Goal: Task Accomplishment & Management: Use online tool/utility

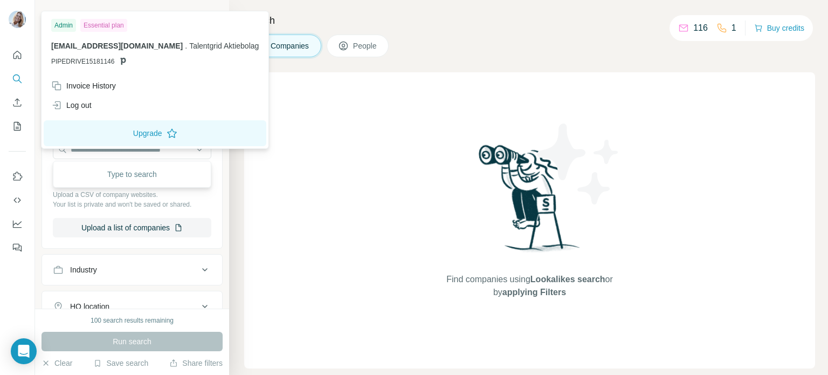
click at [23, 21] on img at bounding box center [17, 19] width 17 height 17
click at [21, 54] on icon "Quick start" at bounding box center [17, 55] width 8 height 8
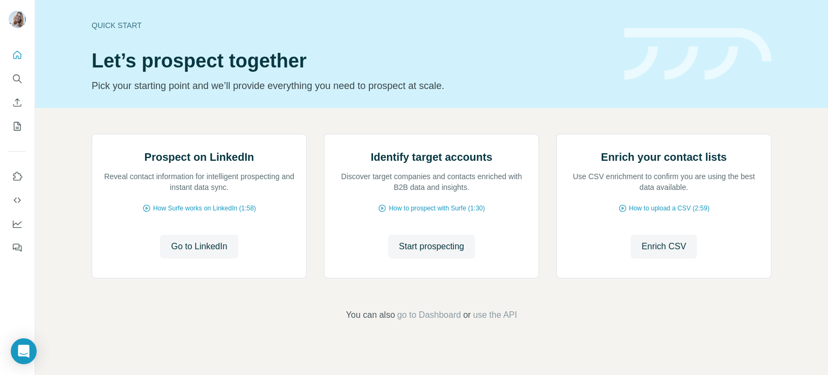
scroll to position [91, 0]
click at [203, 253] on span "Go to LinkedIn" at bounding box center [199, 246] width 56 height 13
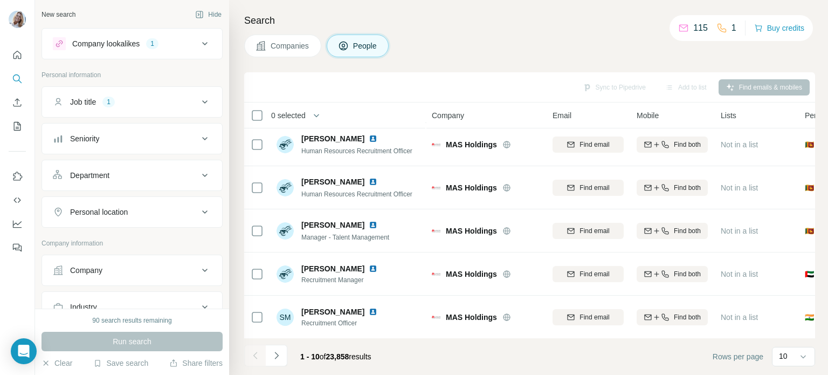
scroll to position [1, 0]
click at [203, 173] on icon at bounding box center [204, 174] width 5 height 3
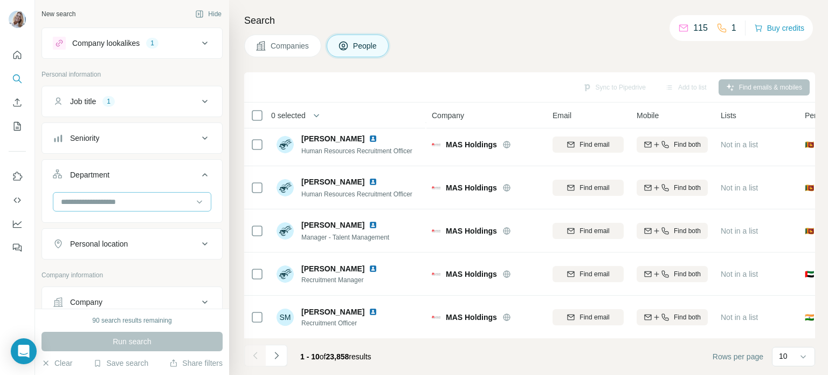
click at [168, 200] on input at bounding box center [126, 202] width 133 height 12
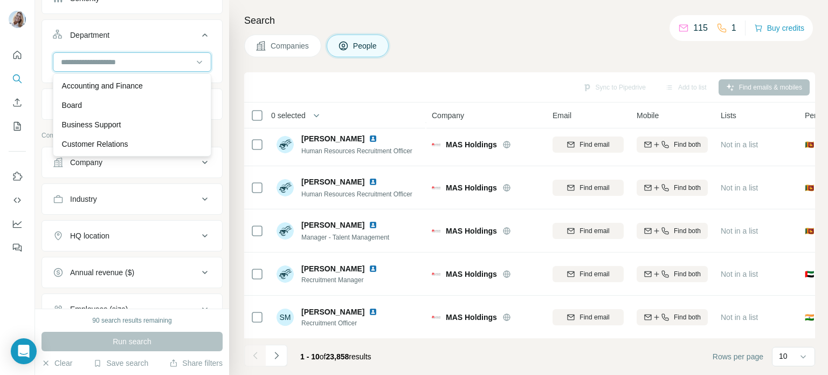
scroll to position [140, 0]
click at [25, 273] on div at bounding box center [17, 187] width 35 height 375
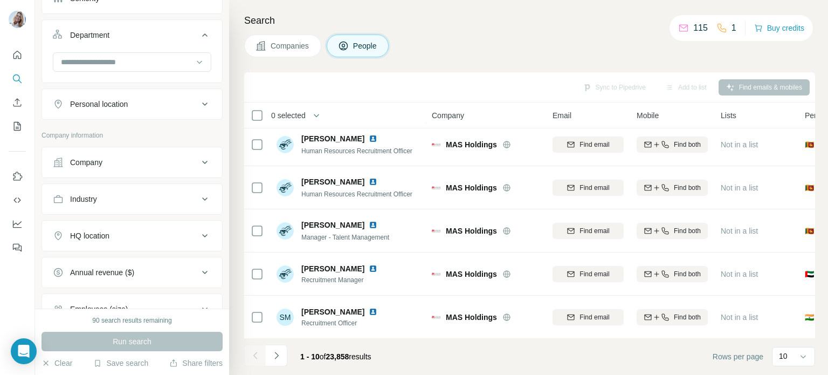
click at [146, 102] on div "Personal location" at bounding box center [126, 104] width 146 height 11
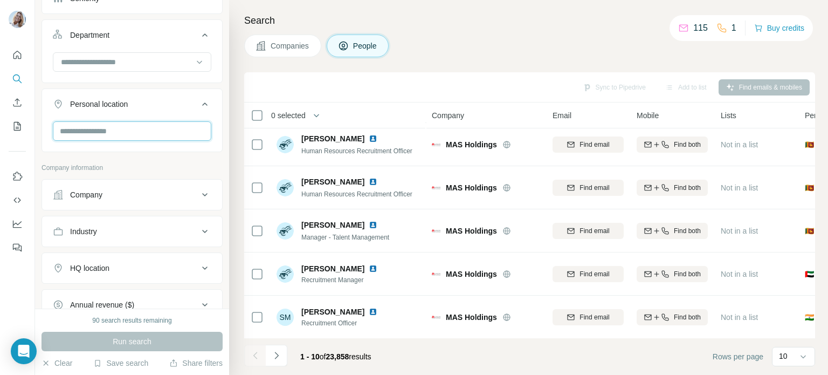
click at [113, 126] on input "text" at bounding box center [132, 130] width 158 height 19
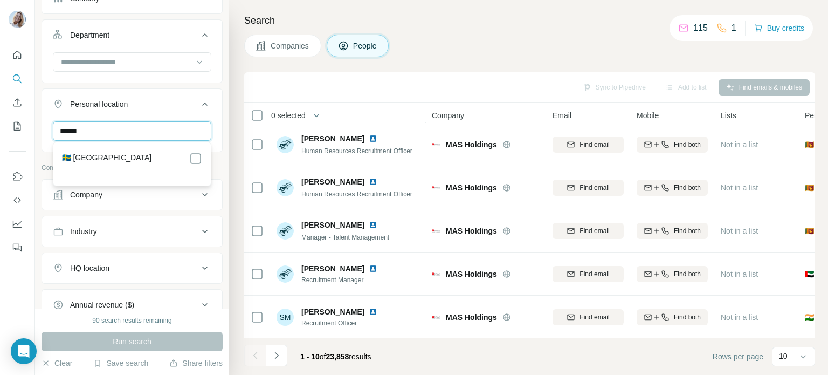
type input "******"
click at [120, 340] on div "Run search" at bounding box center [132, 341] width 181 height 19
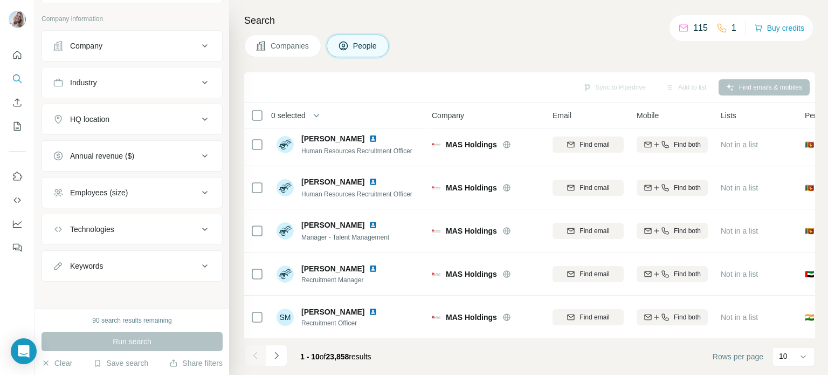
scroll to position [289, 0]
click at [146, 341] on div "Run search" at bounding box center [132, 341] width 181 height 19
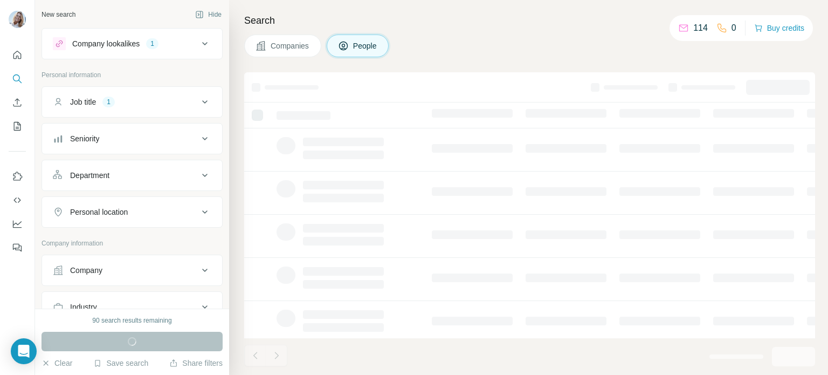
click at [151, 213] on div "Personal location" at bounding box center [126, 211] width 146 height 11
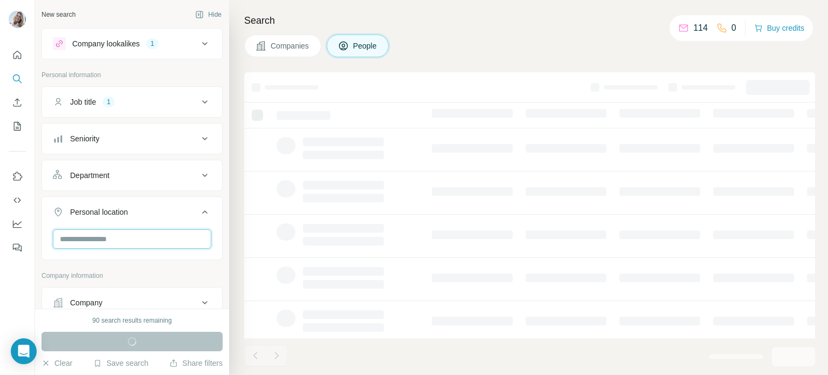
click at [128, 238] on input "text" at bounding box center [132, 238] width 158 height 19
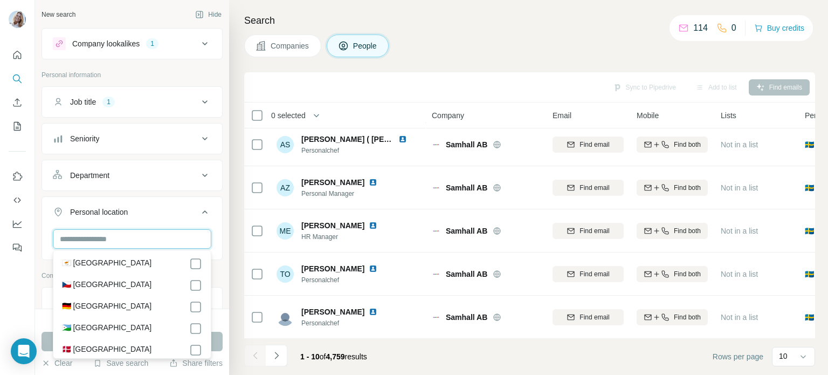
scroll to position [221, 0]
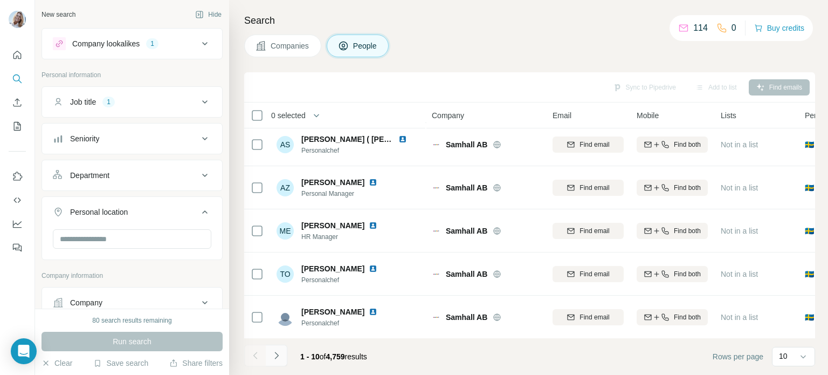
click at [277, 353] on icon "Navigate to next page" at bounding box center [276, 355] width 11 height 11
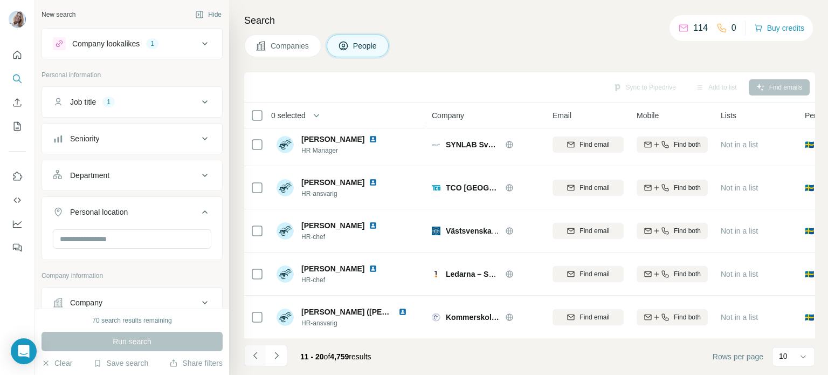
click at [254, 357] on icon "Navigate to previous page" at bounding box center [255, 354] width 4 height 7
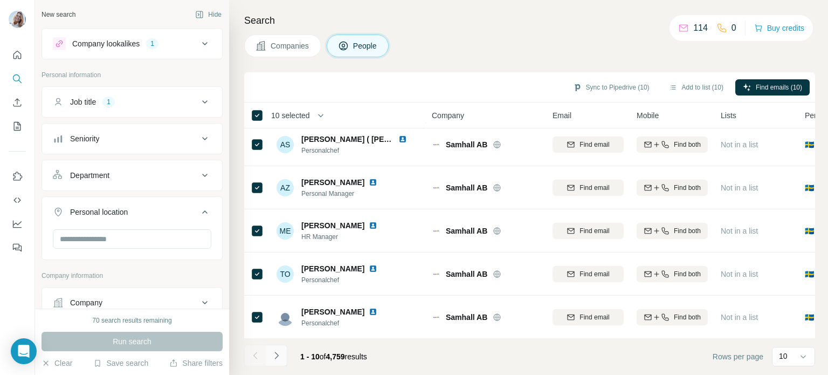
click at [279, 356] on icon "Navigate to next page" at bounding box center [276, 355] width 11 height 11
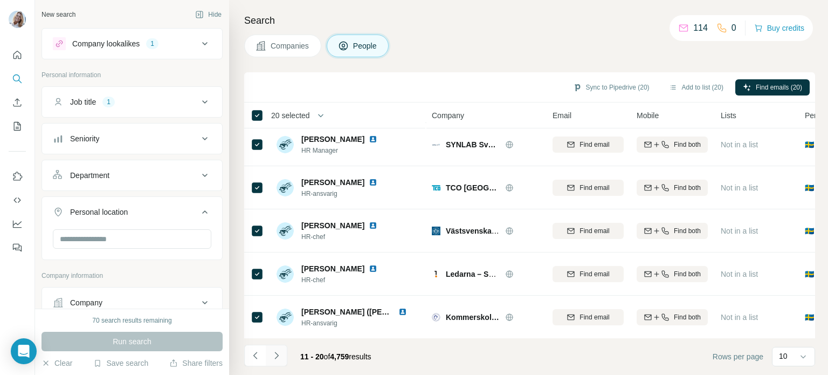
click at [276, 354] on icon "Navigate to next page" at bounding box center [276, 354] width 4 height 7
click at [274, 358] on icon "Navigate to next page" at bounding box center [276, 355] width 11 height 11
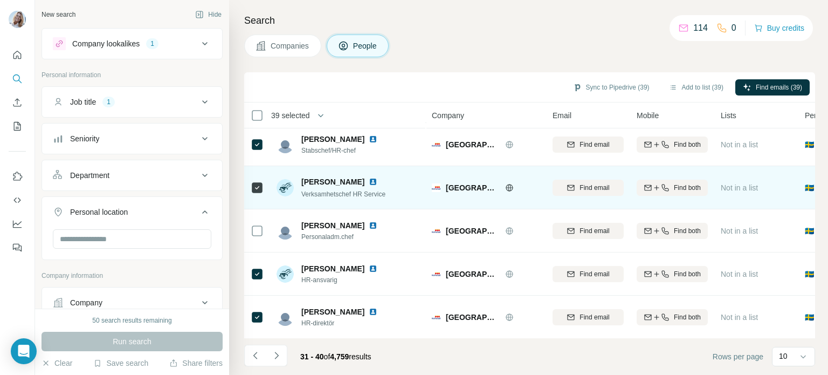
click at [257, 193] on icon at bounding box center [257, 187] width 13 height 13
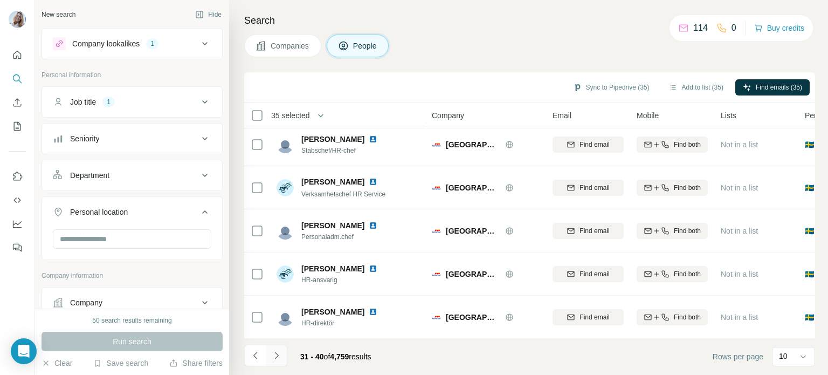
click at [276, 356] on icon "Navigate to next page" at bounding box center [276, 355] width 11 height 11
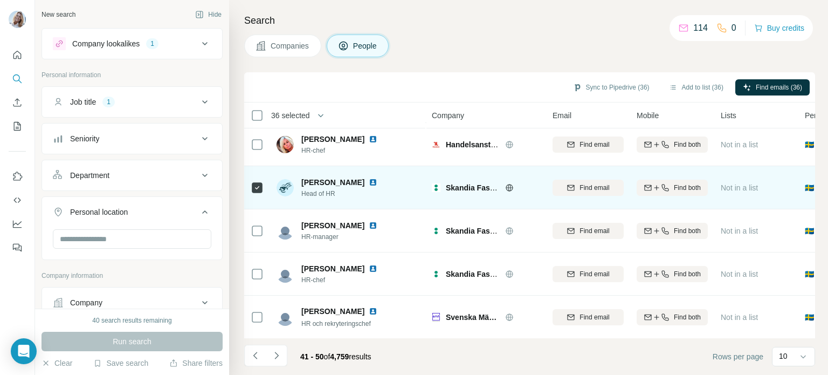
scroll to position [220, 2]
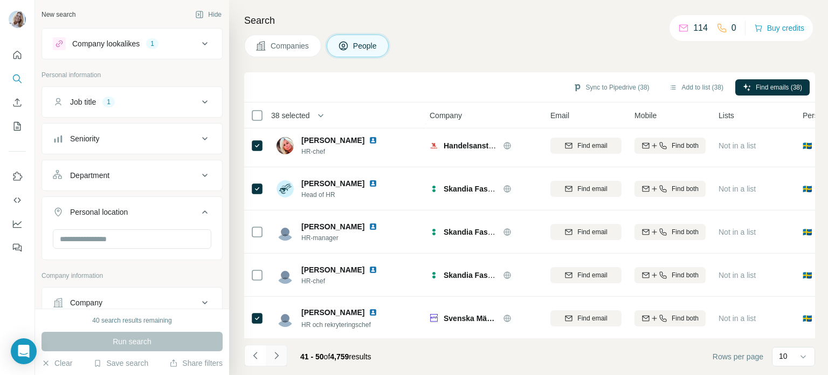
click at [278, 357] on icon "Navigate to next page" at bounding box center [276, 355] width 11 height 11
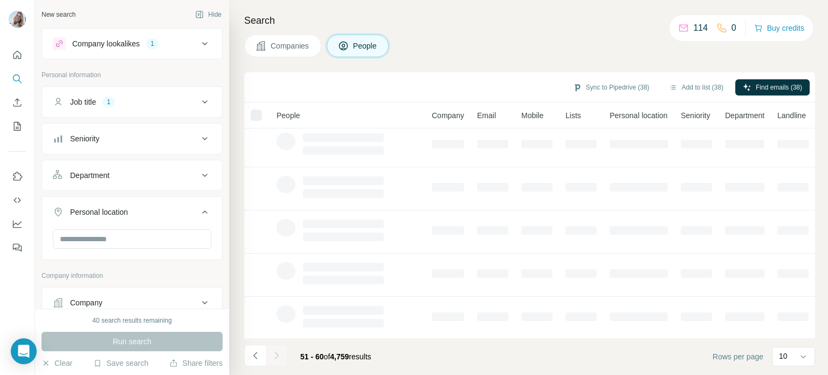
scroll to position [220, 0]
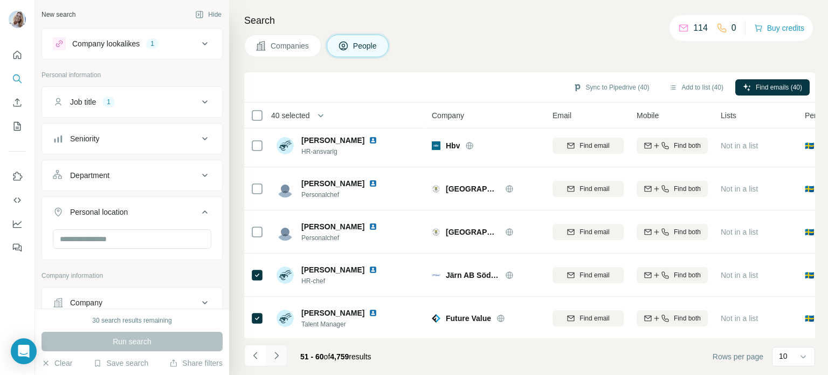
click at [280, 353] on icon "Navigate to next page" at bounding box center [276, 355] width 11 height 11
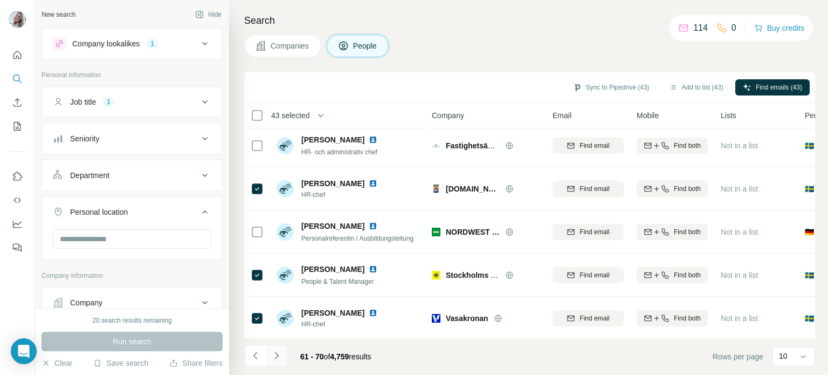
click at [276, 358] on icon "Navigate to next page" at bounding box center [276, 355] width 11 height 11
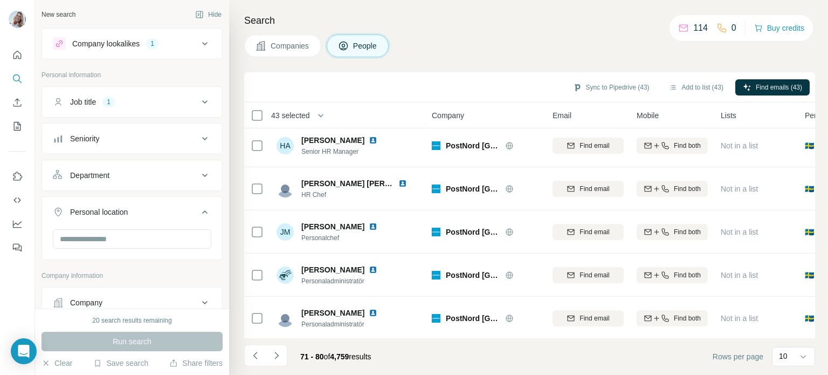
scroll to position [221, 0]
click at [278, 354] on icon "Navigate to next page" at bounding box center [276, 355] width 11 height 11
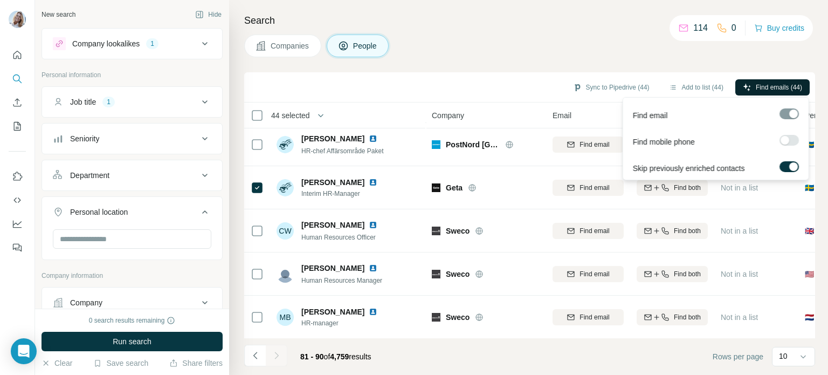
click at [744, 88] on icon "button" at bounding box center [747, 87] width 9 height 9
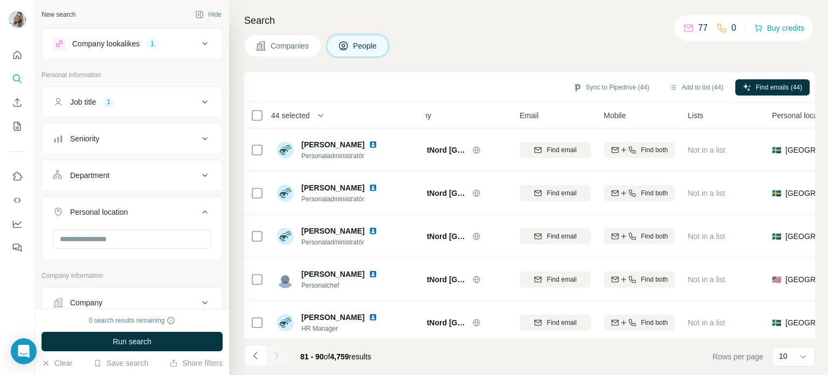
scroll to position [0, 38]
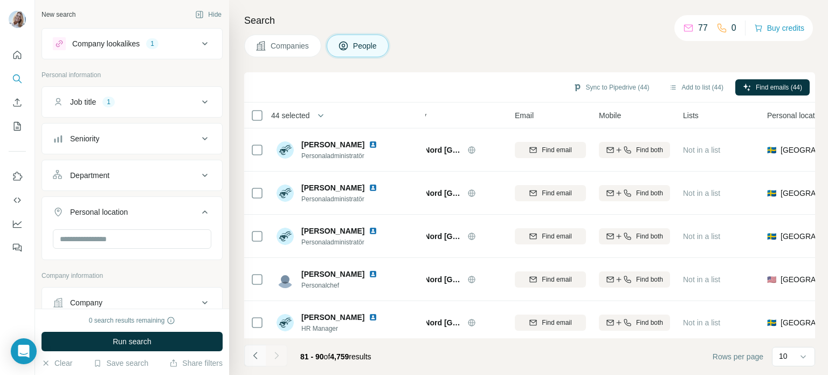
click at [254, 353] on icon "Navigate to previous page" at bounding box center [255, 355] width 11 height 11
click at [256, 353] on icon "Navigate to previous page" at bounding box center [255, 355] width 11 height 11
click at [257, 353] on icon "Navigate to previous page" at bounding box center [255, 355] width 11 height 11
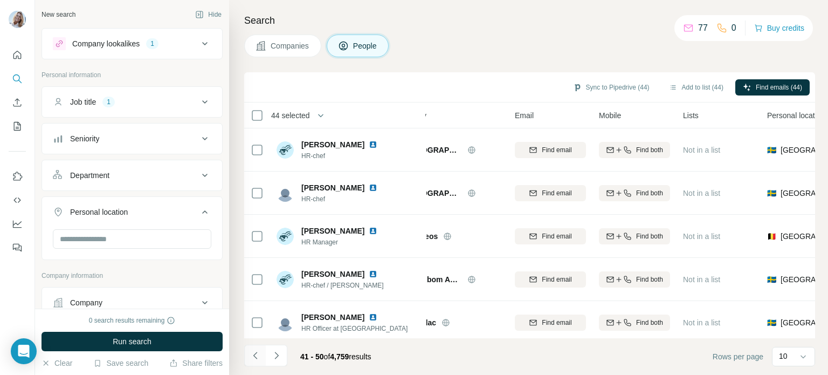
click at [257, 353] on icon "Navigate to previous page" at bounding box center [255, 355] width 11 height 11
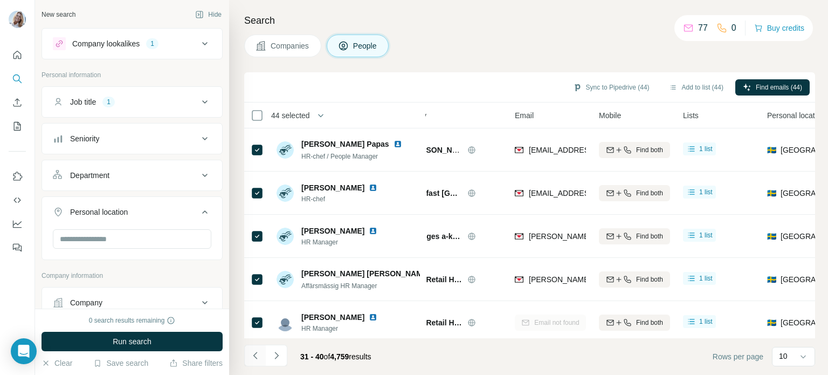
click at [257, 353] on icon "Navigate to previous page" at bounding box center [255, 355] width 11 height 11
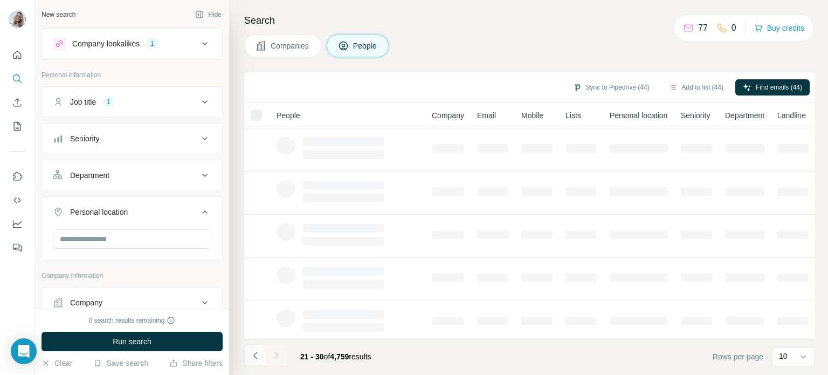
scroll to position [0, 0]
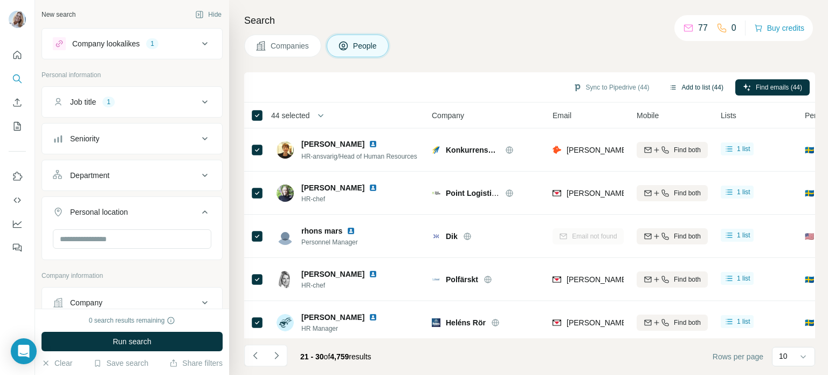
click at [692, 88] on button "Add to list (44)" at bounding box center [696, 87] width 70 height 16
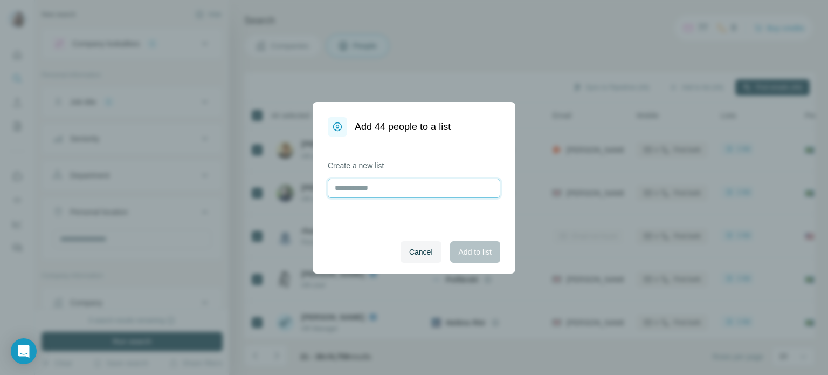
click at [409, 194] on input "text" at bounding box center [414, 187] width 172 height 19
type input "**"
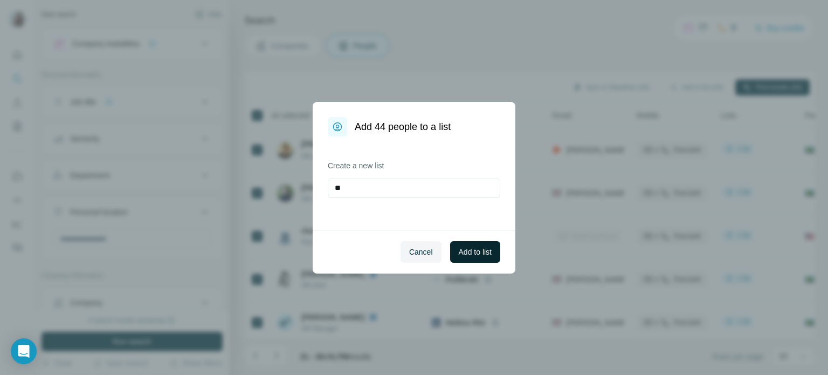
click at [482, 254] on span "Add to list" at bounding box center [475, 251] width 33 height 11
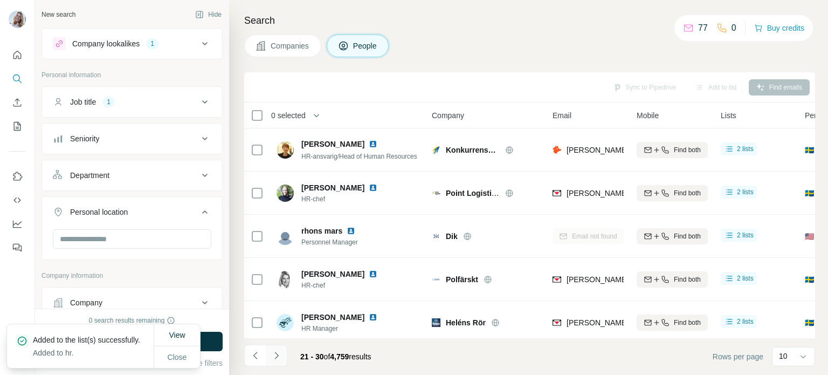
click at [275, 354] on icon "Navigate to next page" at bounding box center [276, 355] width 11 height 11
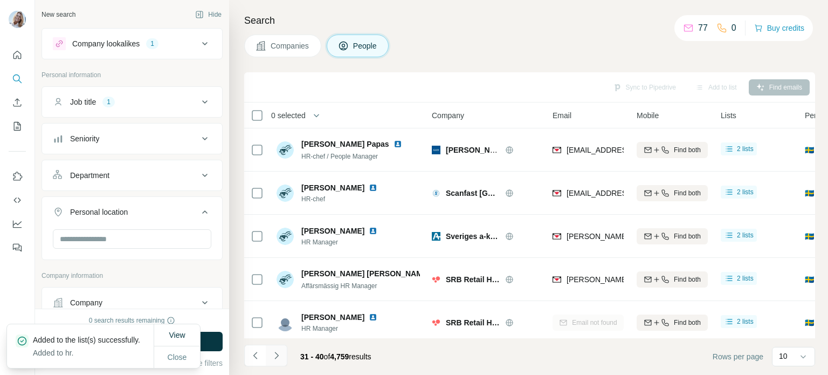
click at [275, 354] on icon "Navigate to next page" at bounding box center [276, 355] width 11 height 11
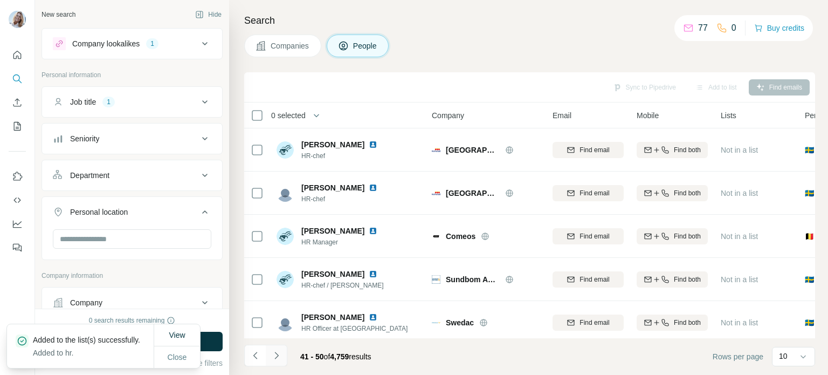
click at [275, 354] on icon "Navigate to next page" at bounding box center [276, 355] width 11 height 11
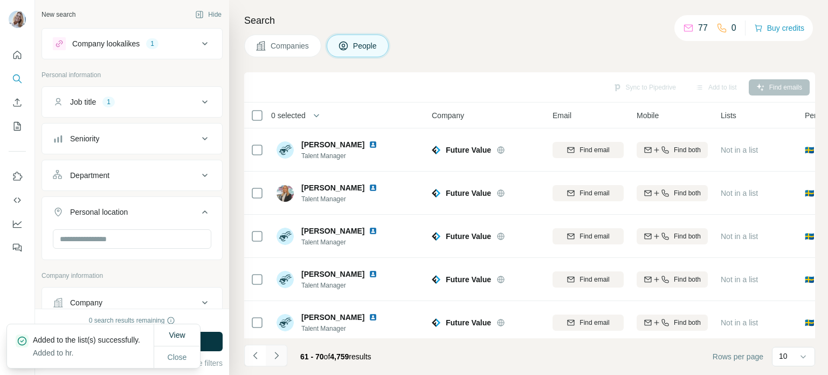
click at [275, 354] on icon "Navigate to next page" at bounding box center [276, 355] width 11 height 11
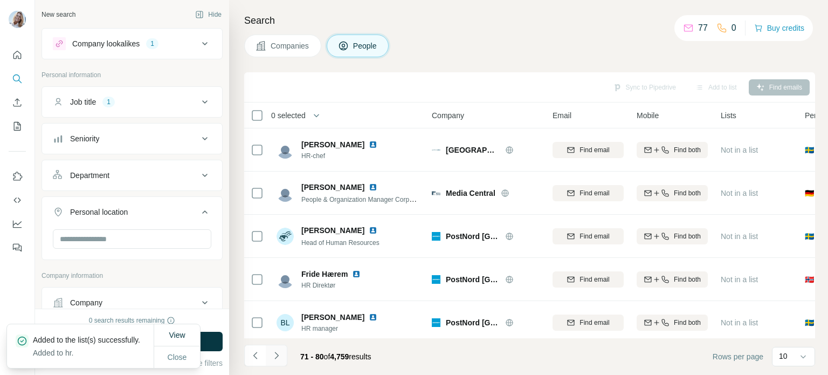
click at [275, 354] on icon "Navigate to next page" at bounding box center [276, 355] width 11 height 11
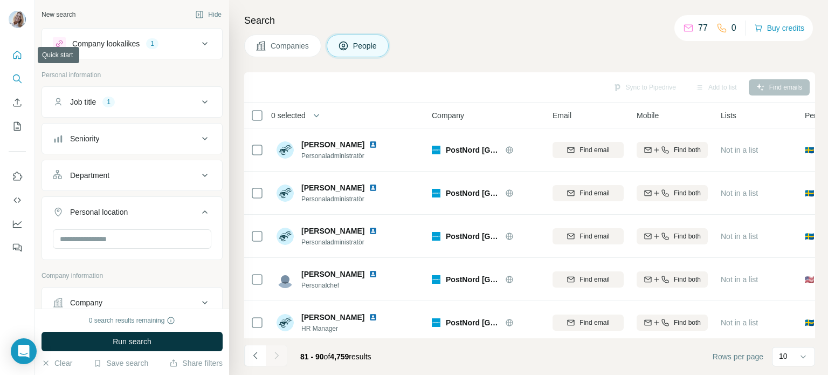
click at [18, 55] on icon "Quick start" at bounding box center [17, 55] width 11 height 11
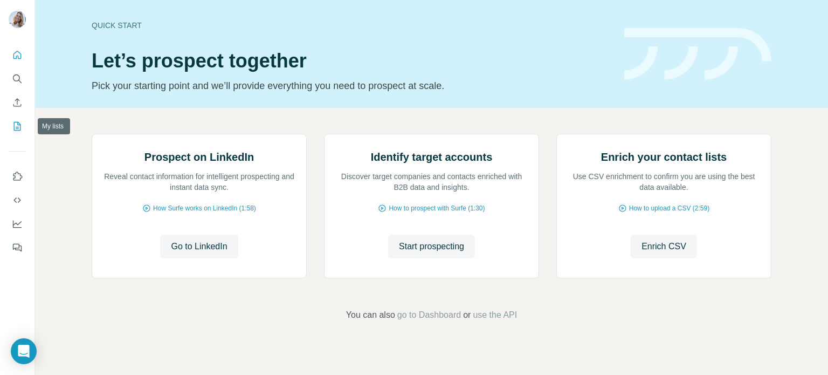
click at [18, 128] on icon "My lists" at bounding box center [18, 125] width 5 height 7
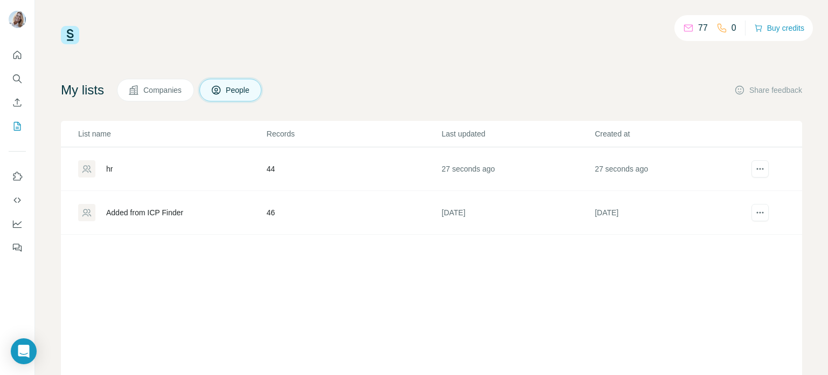
click at [270, 169] on td "44" at bounding box center [353, 169] width 175 height 44
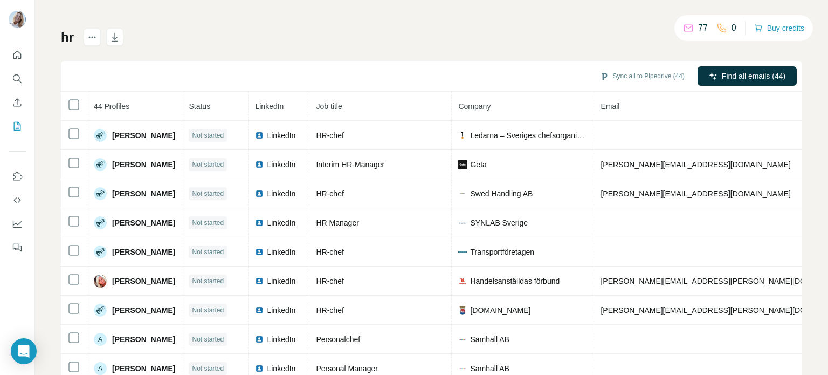
scroll to position [52, 0]
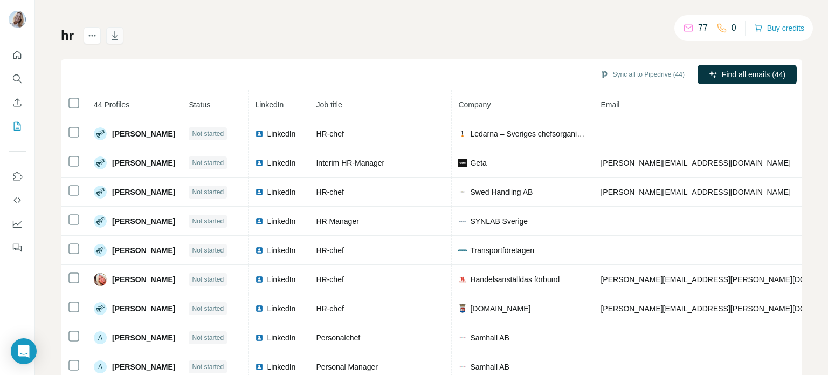
click at [118, 39] on icon "button" at bounding box center [114, 35] width 11 height 11
